Goal: Task Accomplishment & Management: Complete application form

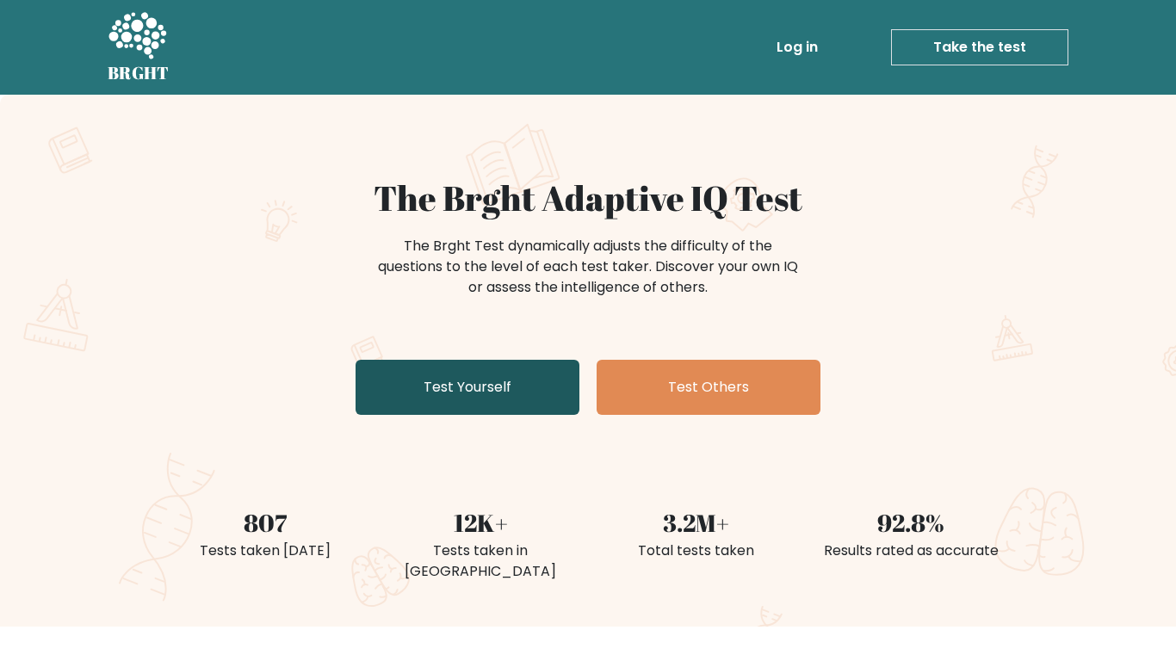
click at [441, 406] on link "Test Yourself" at bounding box center [468, 387] width 224 height 55
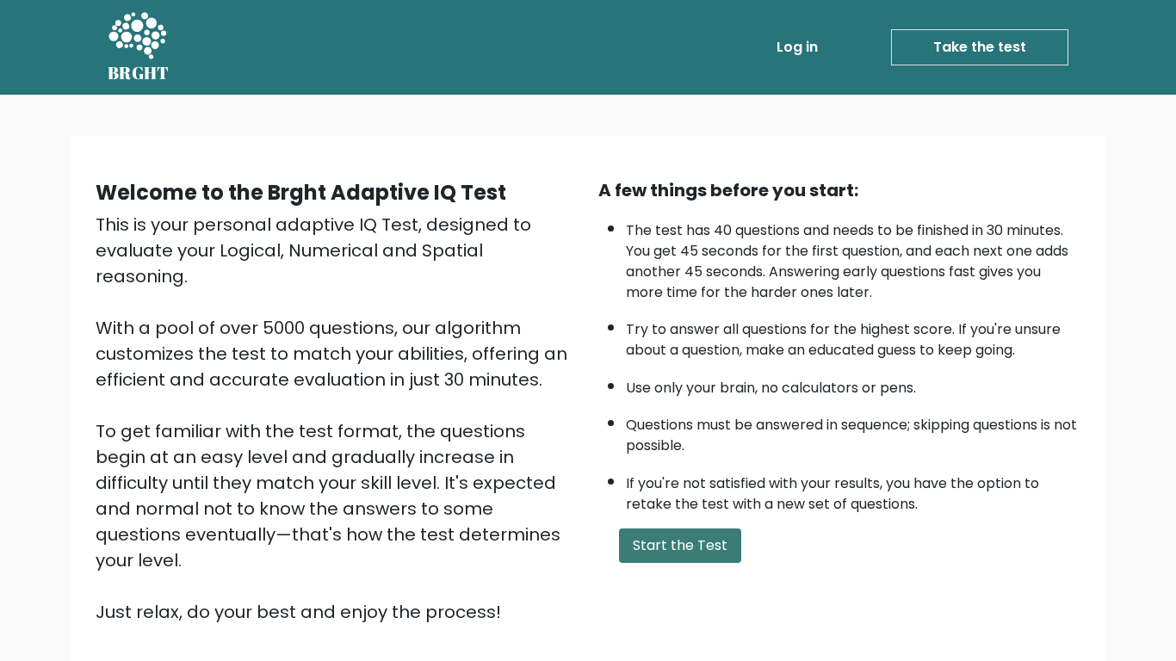
click at [664, 549] on button "Start the Test" at bounding box center [680, 546] width 122 height 34
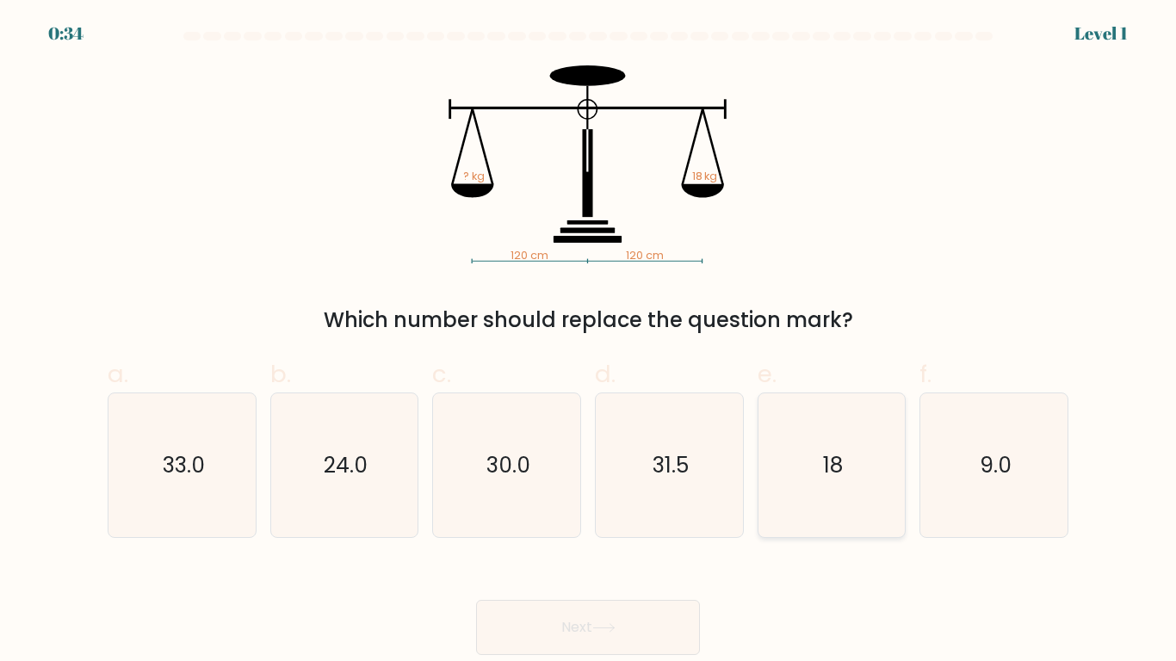
click at [800, 456] on icon "18" at bounding box center [831, 465] width 144 height 144
click at [589, 342] on input "e. 18" at bounding box center [588, 336] width 1 height 11
radio input "true"
click at [654, 633] on button "Next" at bounding box center [588, 627] width 224 height 55
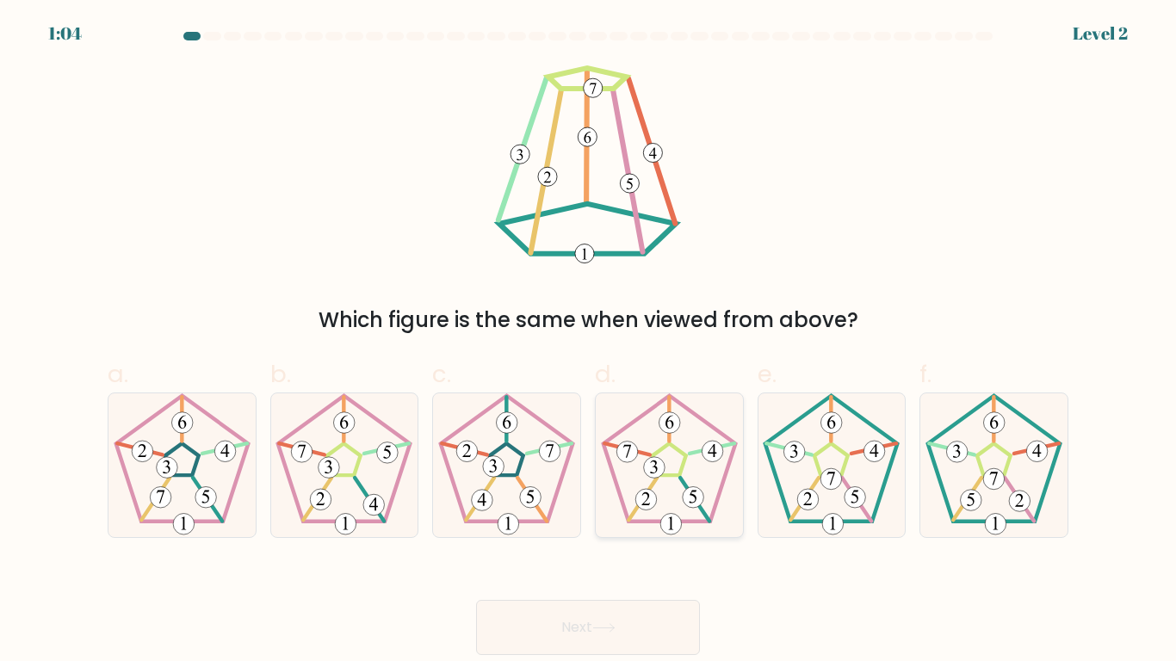
click at [687, 448] on icon at bounding box center [669, 465] width 144 height 144
click at [589, 342] on input "d." at bounding box center [588, 336] width 1 height 11
radio input "true"
click at [645, 607] on button "Next" at bounding box center [588, 627] width 224 height 55
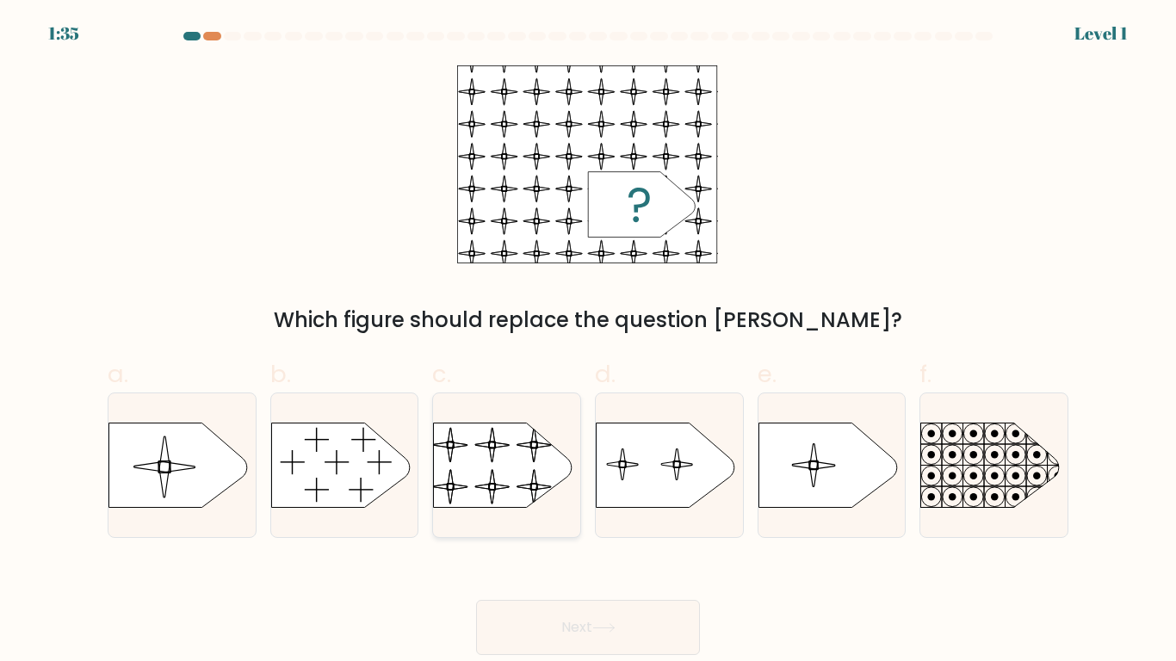
click at [542, 444] on rect at bounding box center [432, 413] width 337 height 256
click at [588, 342] on input "c." at bounding box center [588, 336] width 1 height 11
radio input "true"
click at [678, 651] on button "Next" at bounding box center [588, 627] width 224 height 55
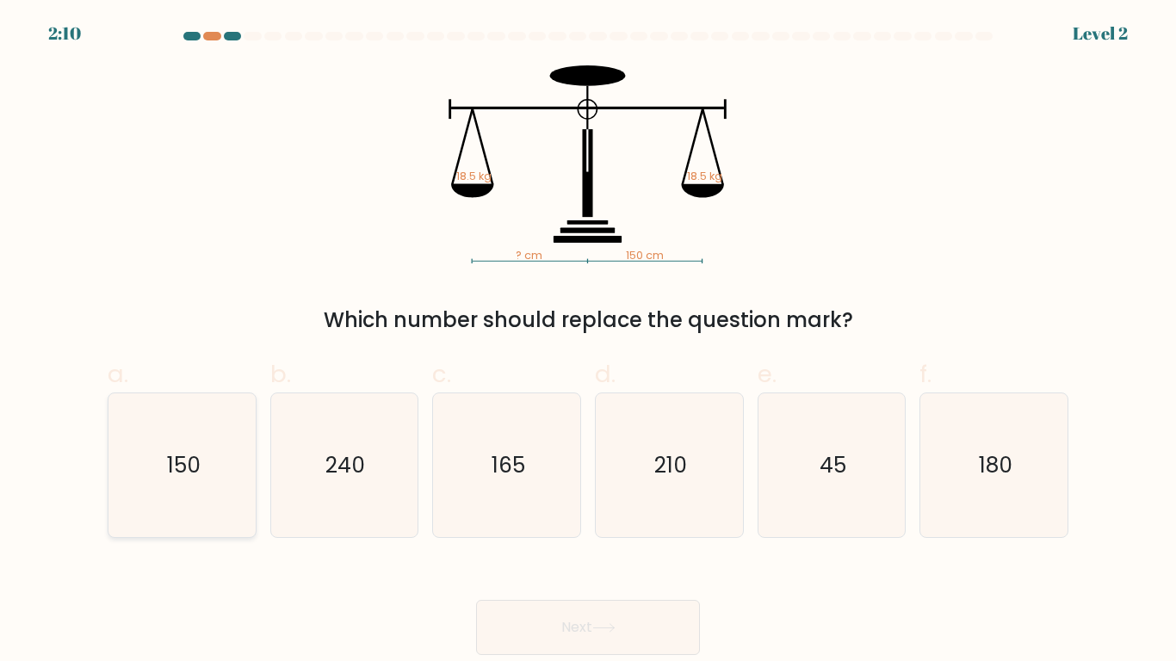
click at [170, 509] on icon "150" at bounding box center [182, 465] width 144 height 144
click at [588, 342] on input "a. 150" at bounding box center [588, 336] width 1 height 11
radio input "true"
click at [577, 635] on button "Next" at bounding box center [588, 627] width 224 height 55
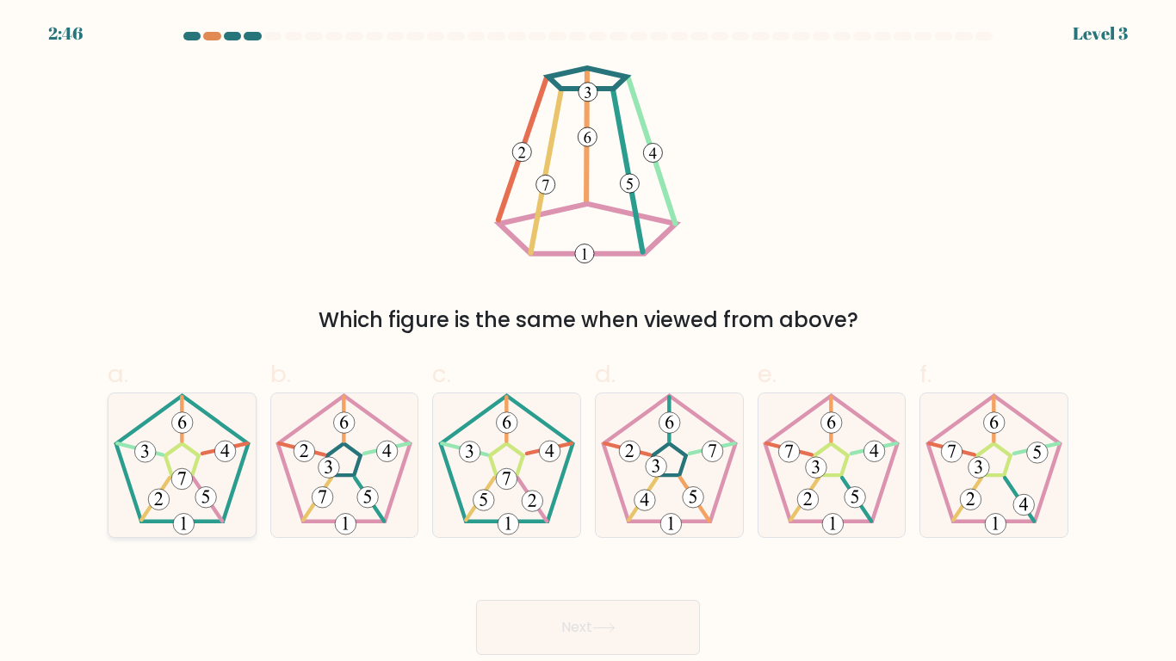
click at [215, 421] on 170 at bounding box center [181, 459] width 133 height 126
click at [588, 342] on input "a." at bounding box center [588, 336] width 1 height 11
radio input "true"
click at [422, 314] on div "Which figure is the same when viewed from above?" at bounding box center [588, 320] width 940 height 31
click at [605, 612] on button "Next" at bounding box center [588, 627] width 224 height 55
